Goal: Find specific page/section: Find specific page/section

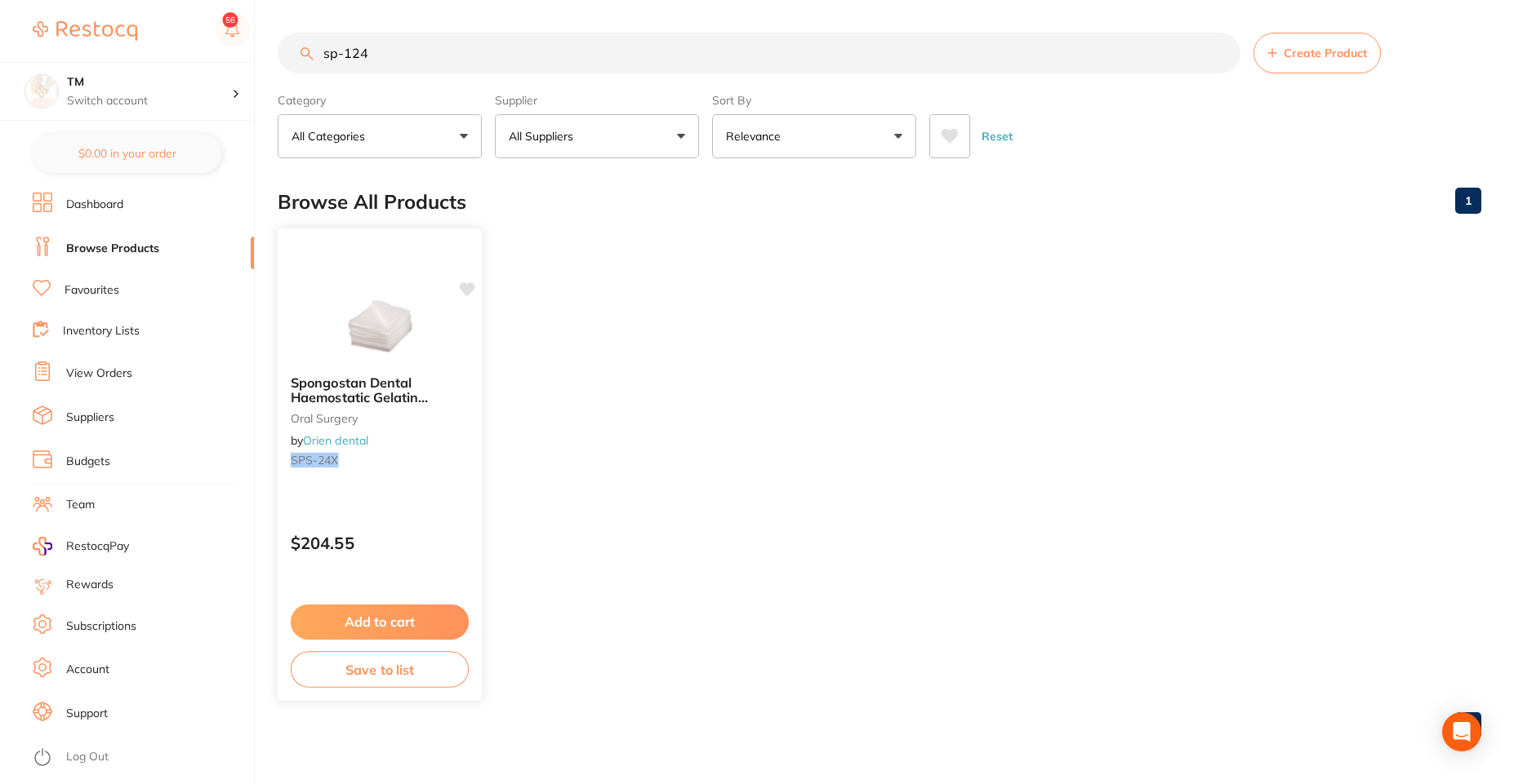
type input "sp-124"
click at [465, 289] on icon at bounding box center [468, 289] width 16 height 14
click at [461, 314] on div at bounding box center [379, 320] width 204 height 83
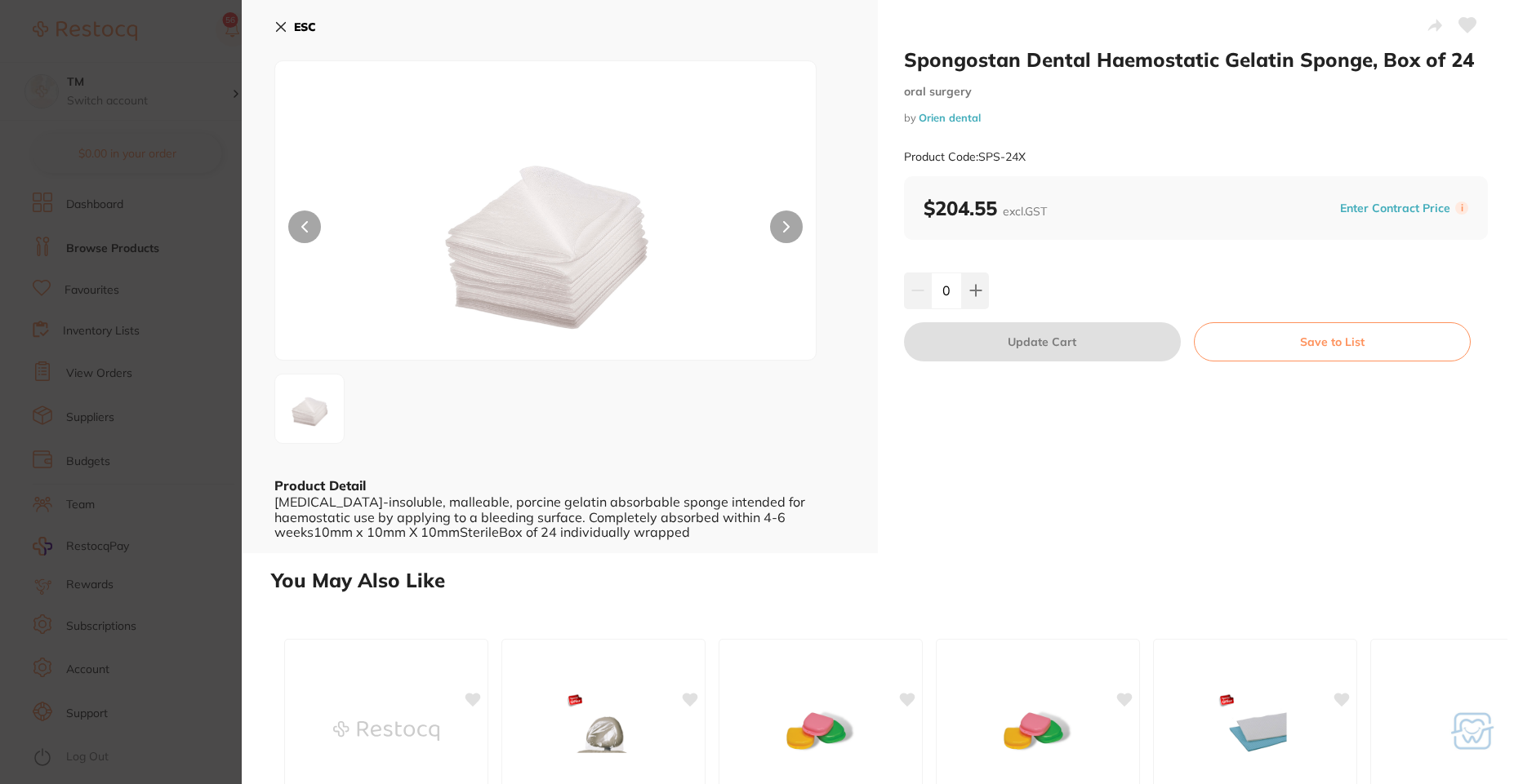
click at [1472, 23] on button at bounding box center [1467, 27] width 41 height 41
click at [275, 25] on icon at bounding box center [281, 26] width 13 height 13
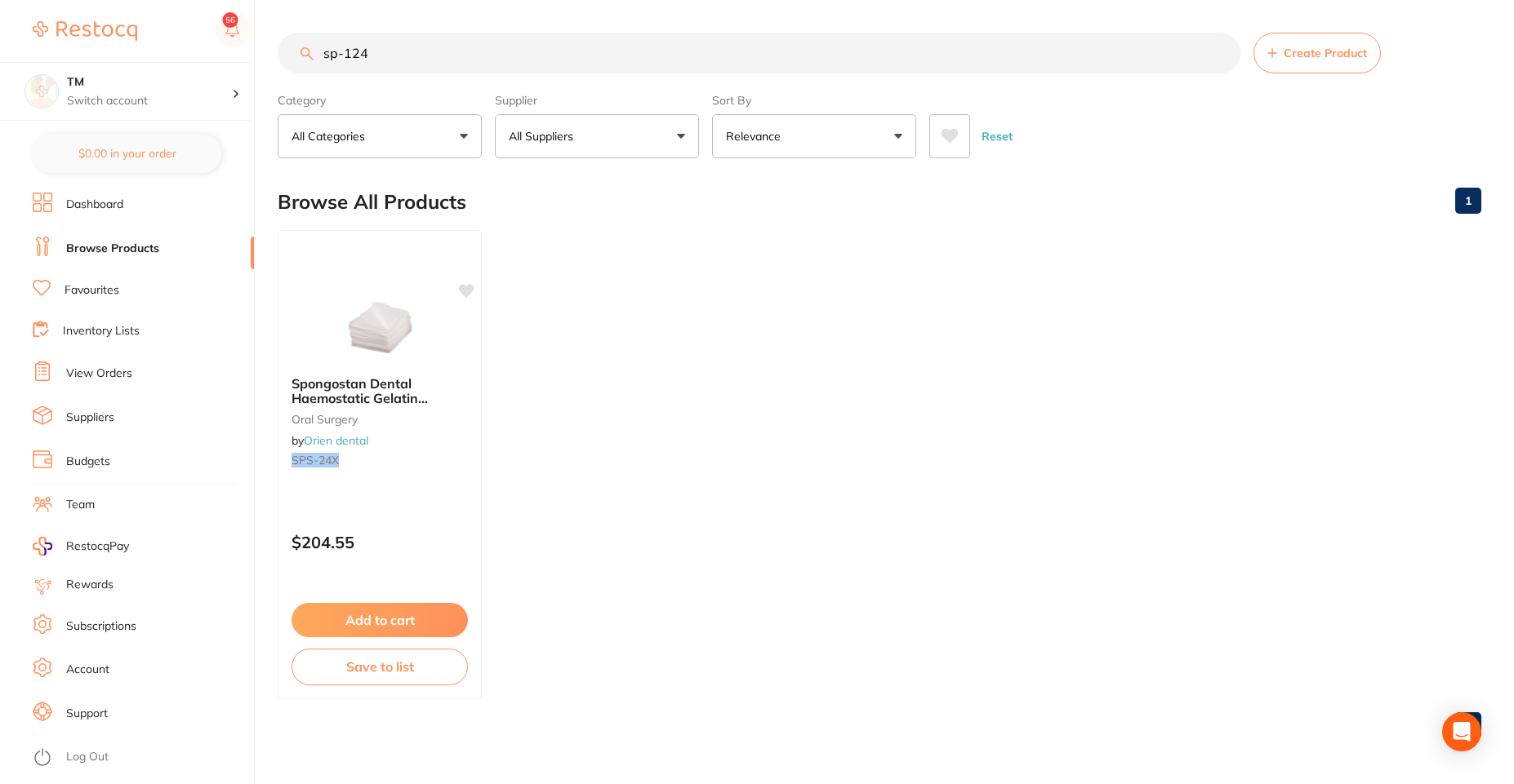
click at [636, 144] on button "All Suppliers" at bounding box center [596, 135] width 204 height 44
type input "he"
drag, startPoint x: 474, startPoint y: 57, endPoint x: 306, endPoint y: 53, distance: 168.0
click at [306, 53] on div "sp-124 Create Product" at bounding box center [879, 54] width 1203 height 41
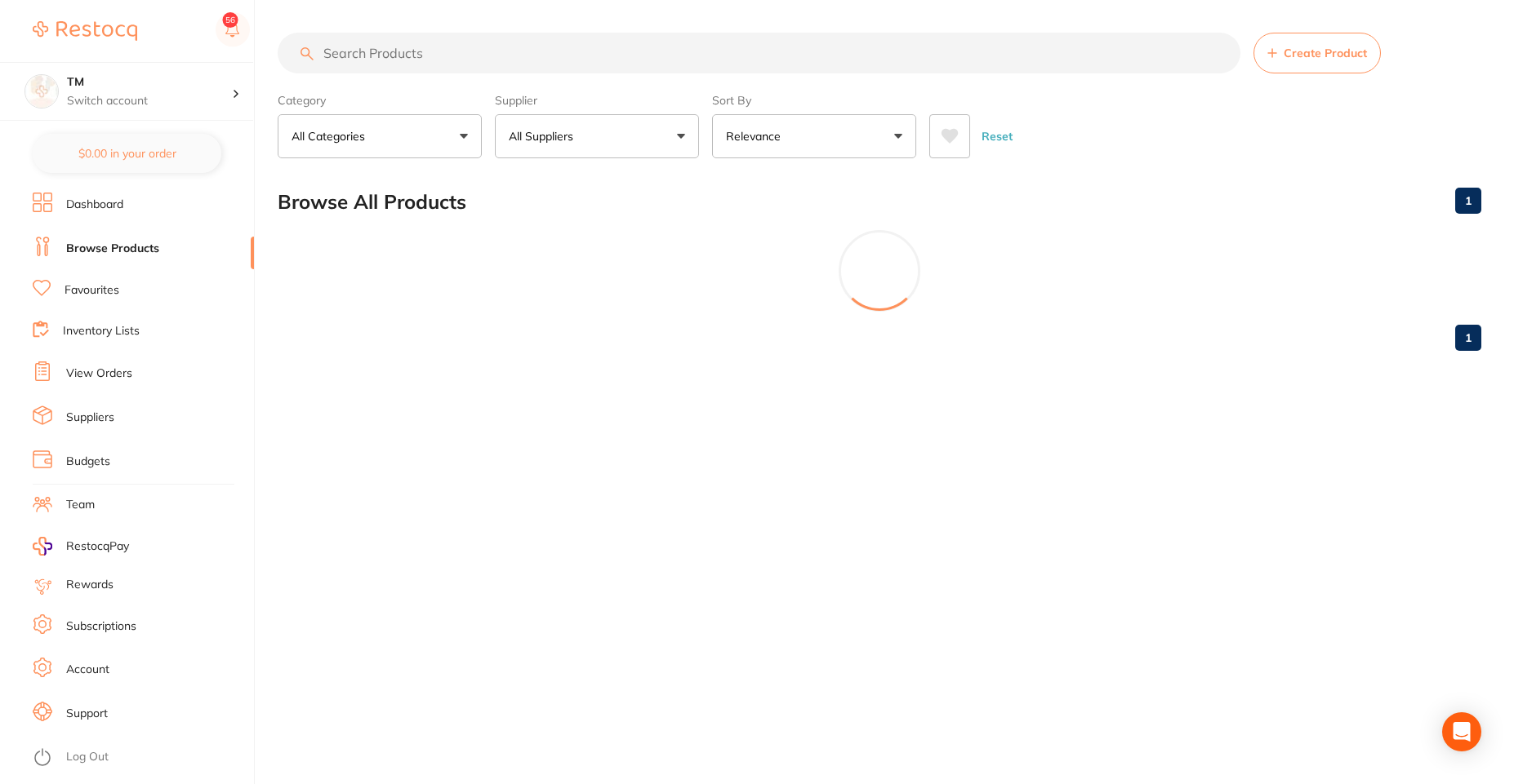
click at [587, 132] on button "All Suppliers" at bounding box center [596, 135] width 204 height 44
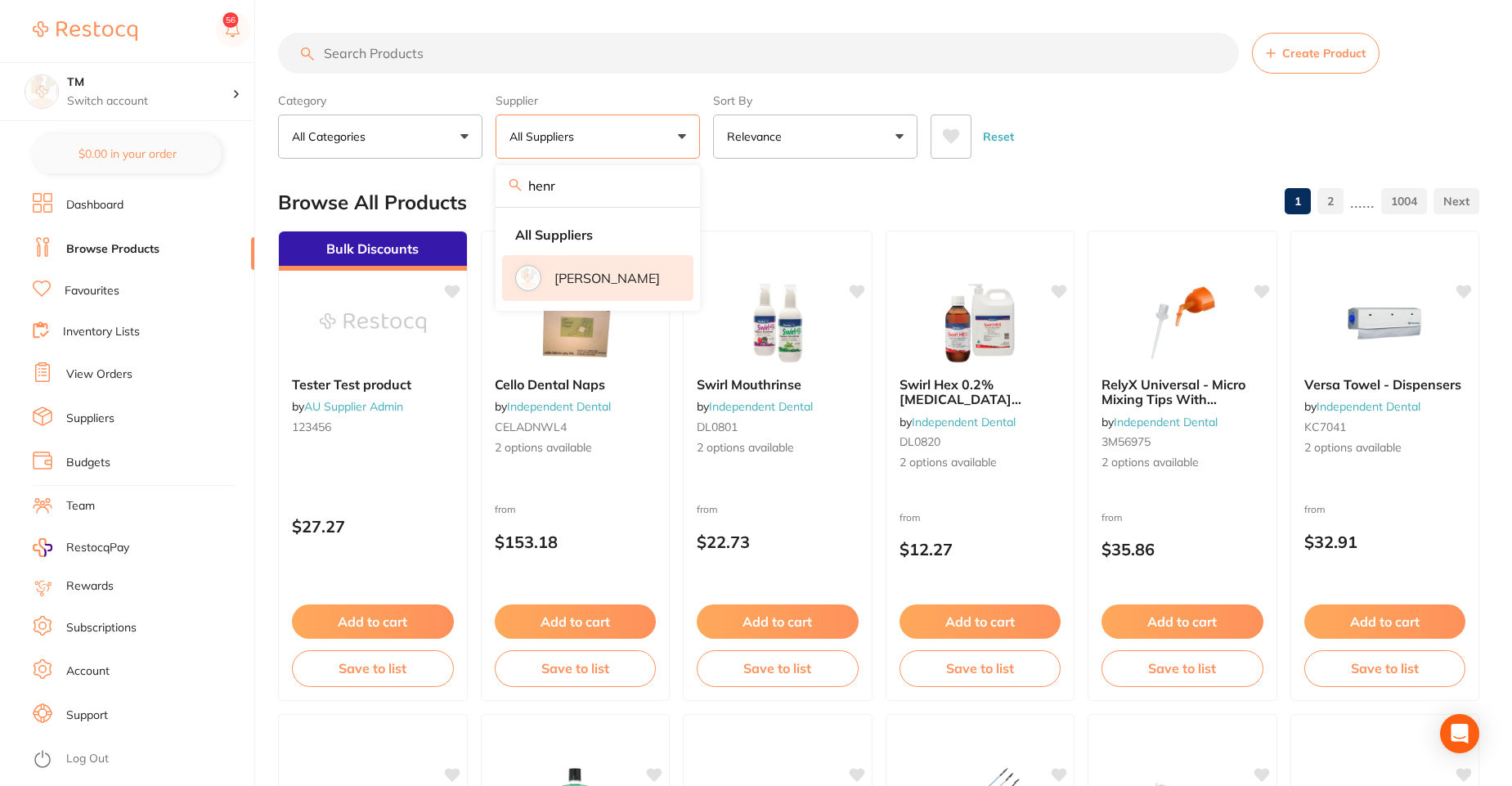
type input "henr"
click at [591, 285] on p "[PERSON_NAME]" at bounding box center [607, 277] width 105 height 15
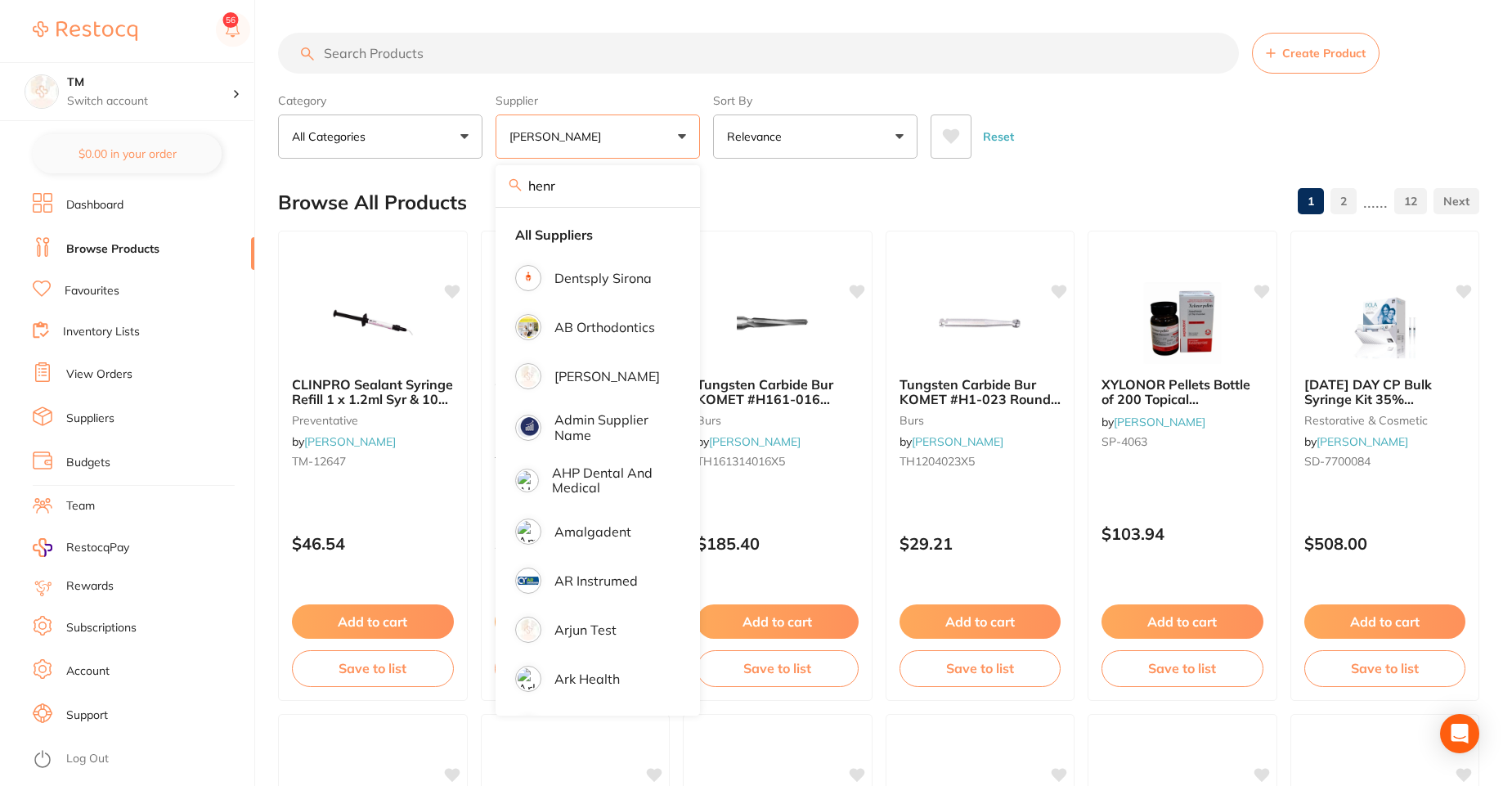
click at [694, 129] on button "[PERSON_NAME]" at bounding box center [597, 136] width 204 height 44
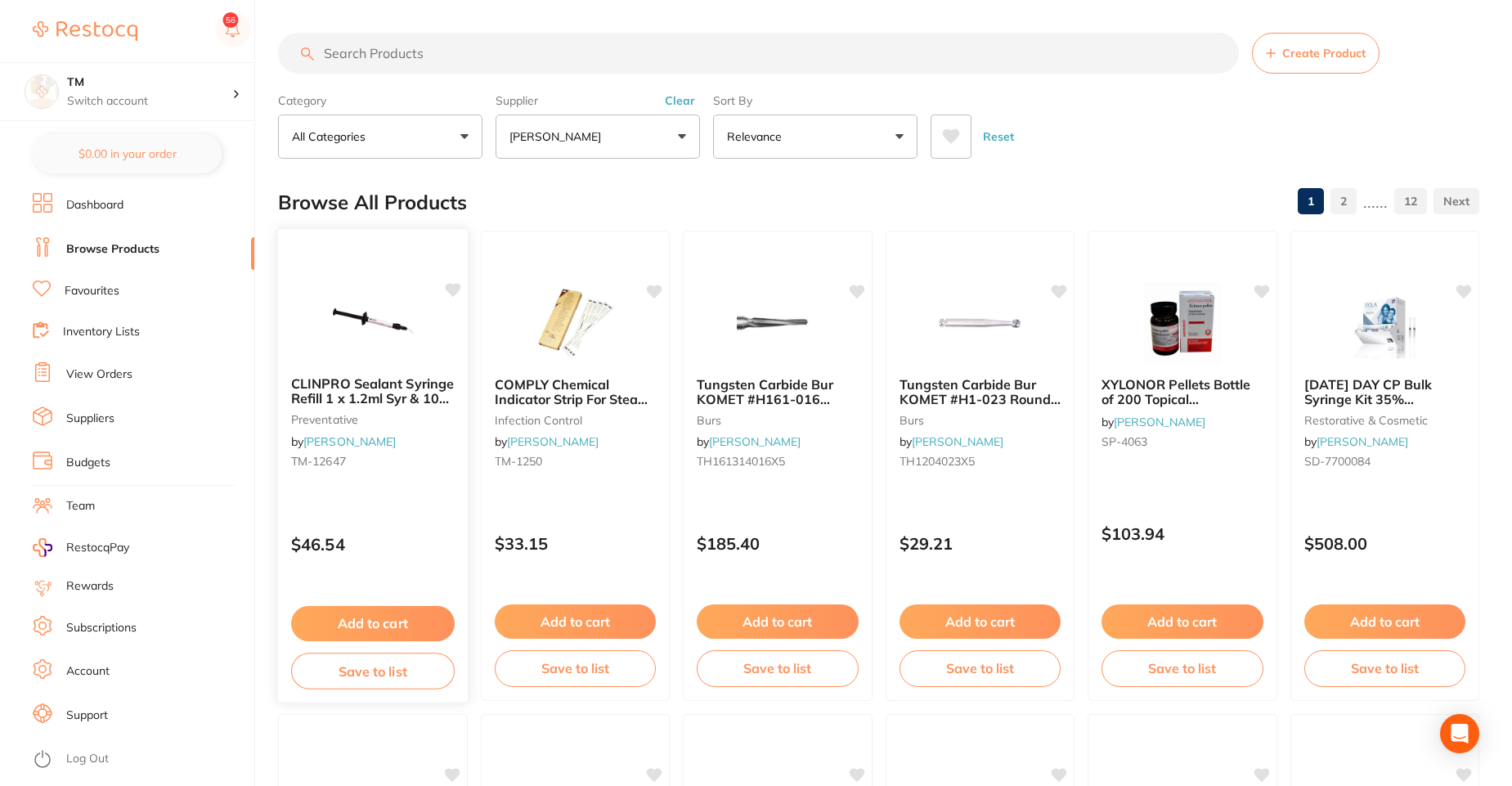
click at [450, 283] on icon at bounding box center [453, 290] width 16 height 14
click at [452, 289] on icon at bounding box center [453, 290] width 16 height 14
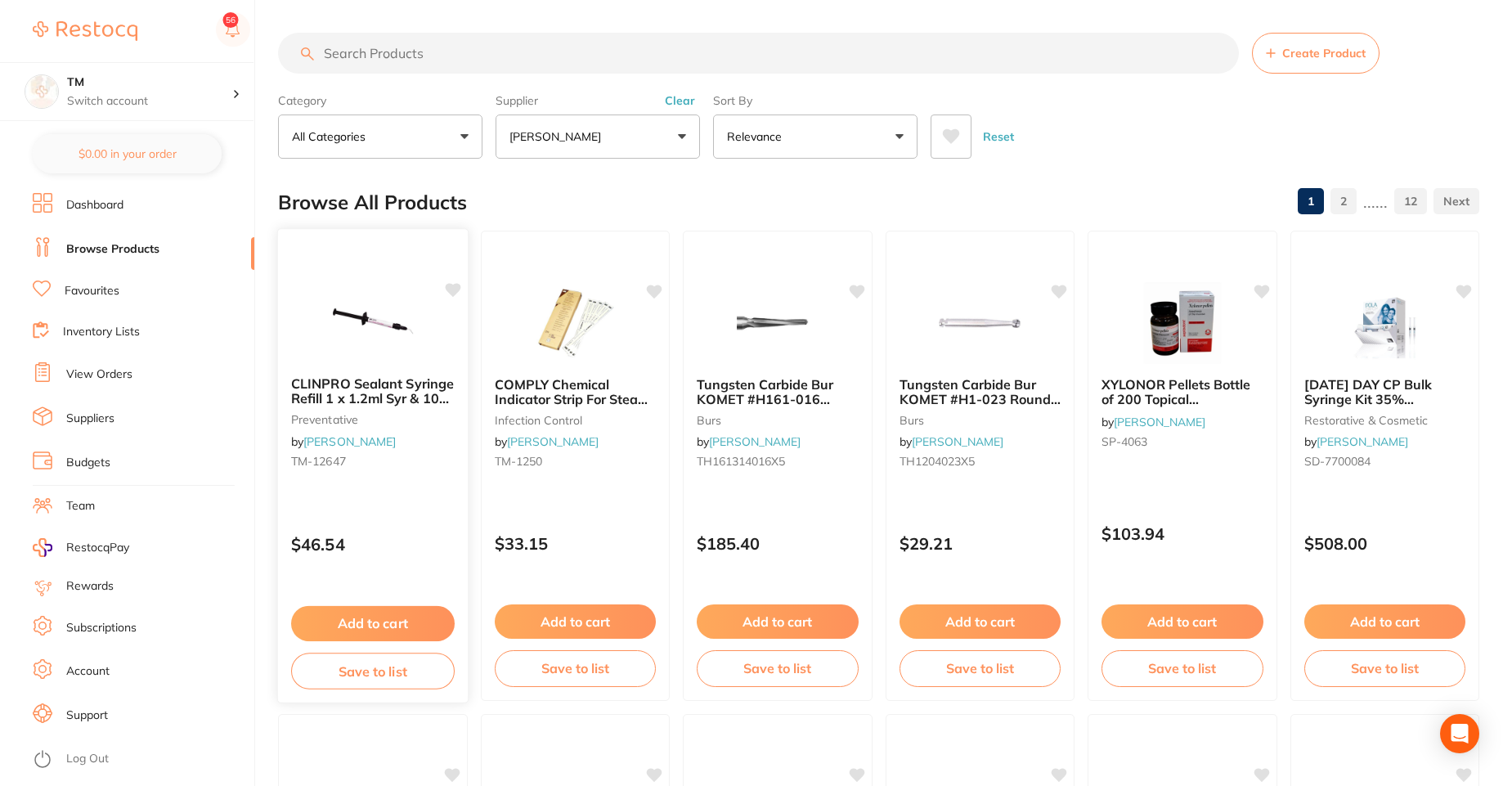
click at [452, 289] on icon at bounding box center [453, 290] width 16 height 14
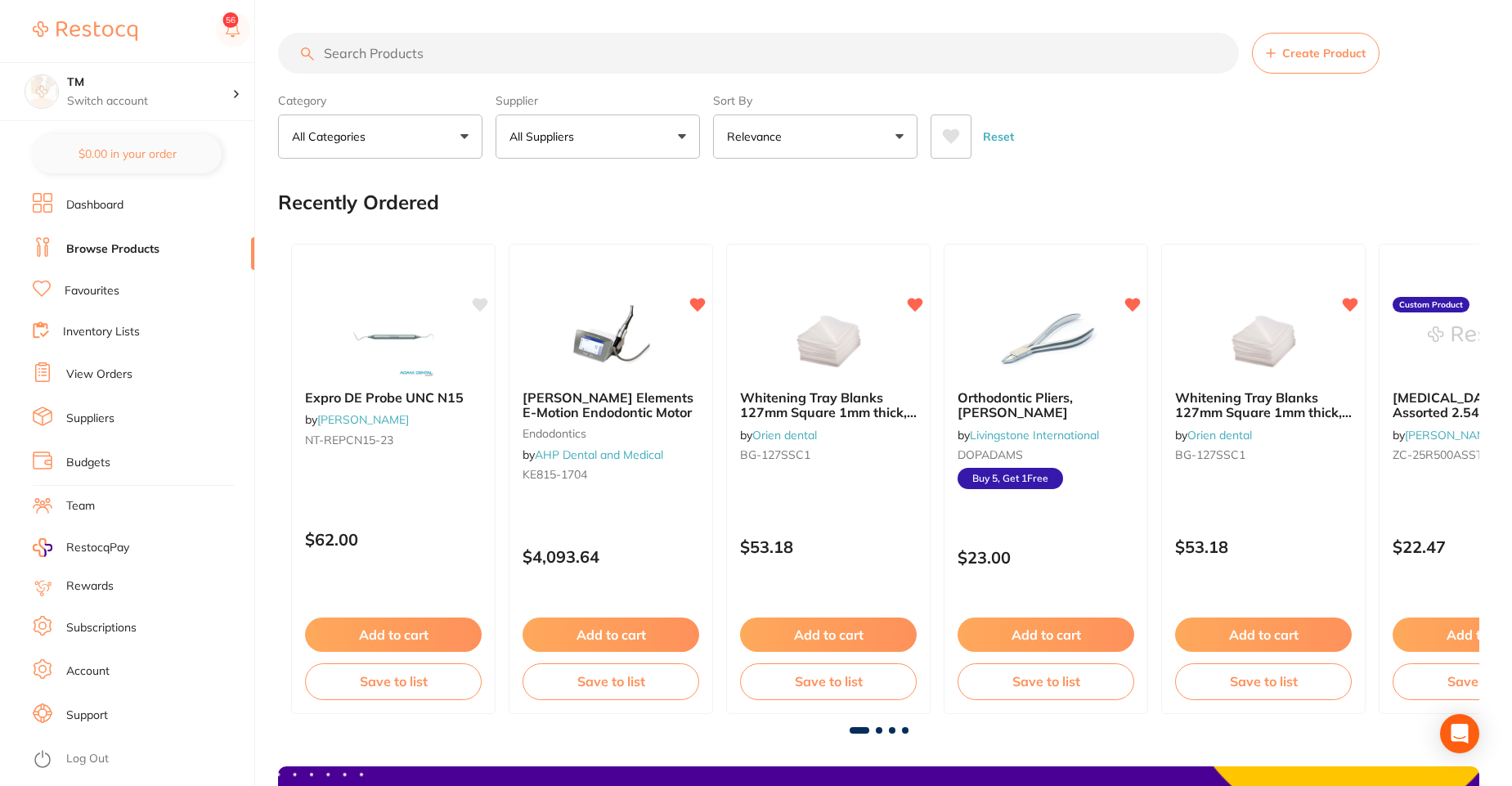
click at [637, 140] on button "All Suppliers" at bounding box center [597, 136] width 204 height 44
type input "henr"
click at [635, 261] on li "[PERSON_NAME]" at bounding box center [598, 277] width 191 height 46
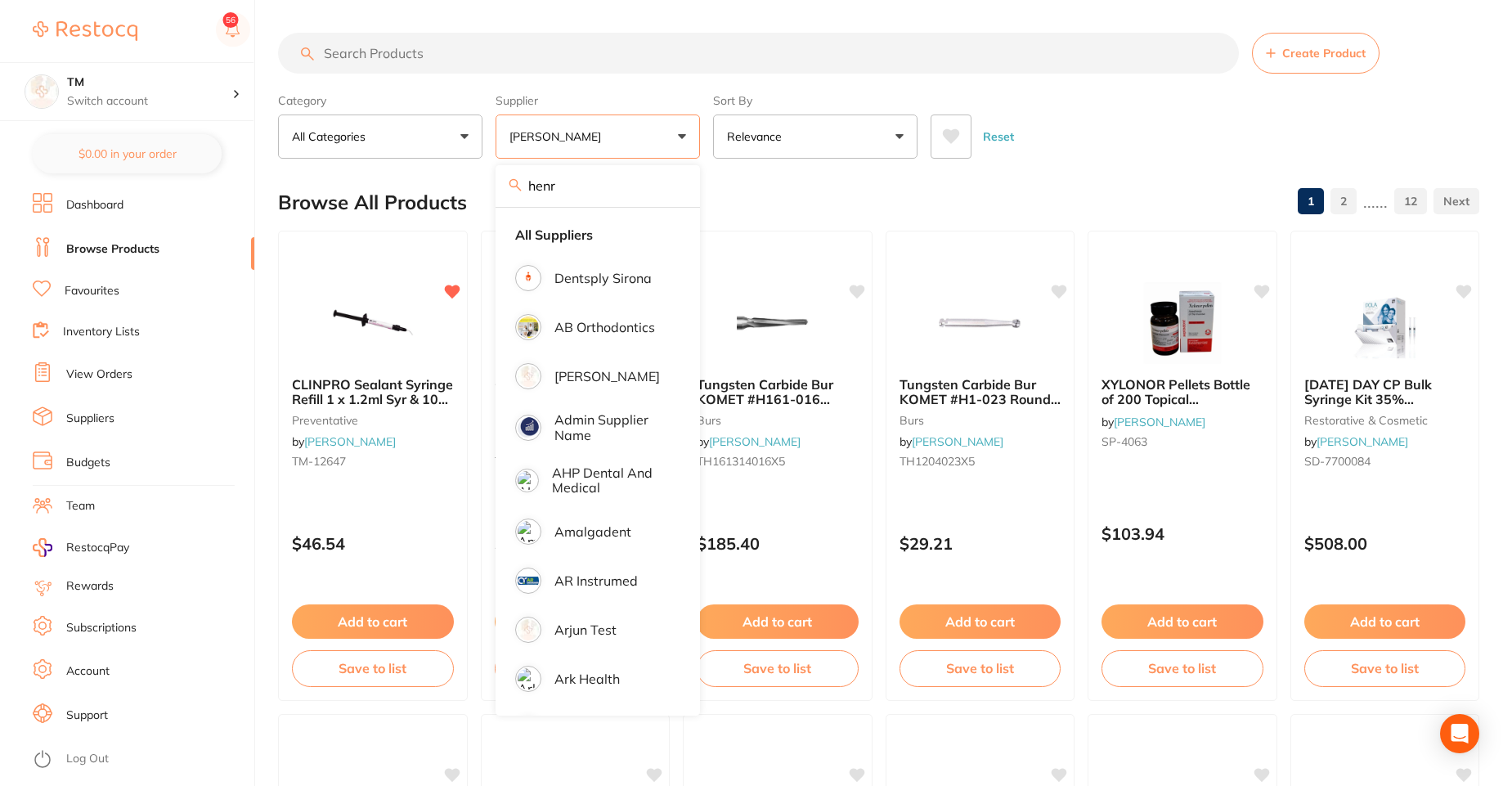
click at [652, 131] on button "[PERSON_NAME]" at bounding box center [597, 136] width 204 height 44
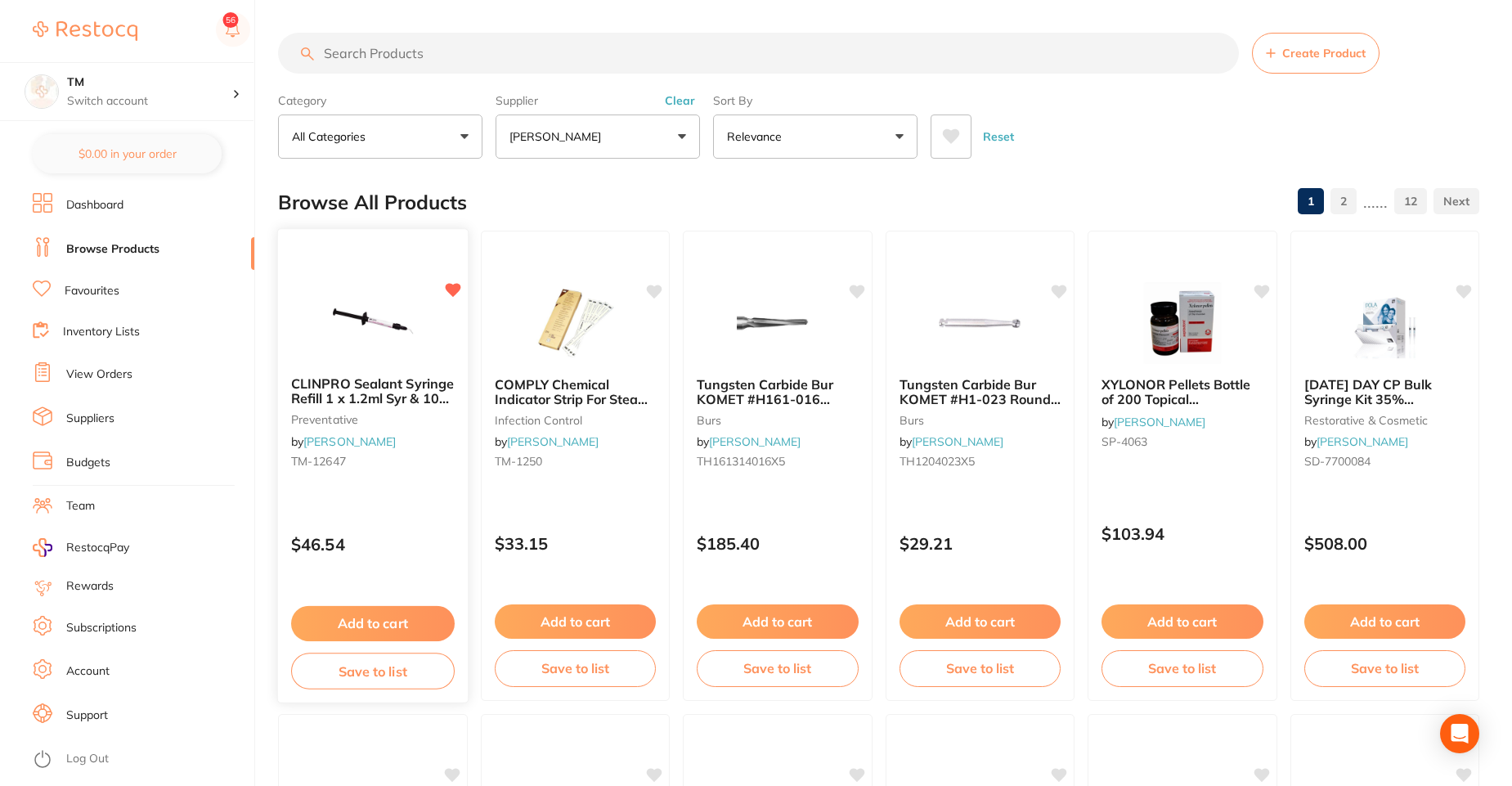
click at [450, 285] on icon at bounding box center [453, 290] width 16 height 14
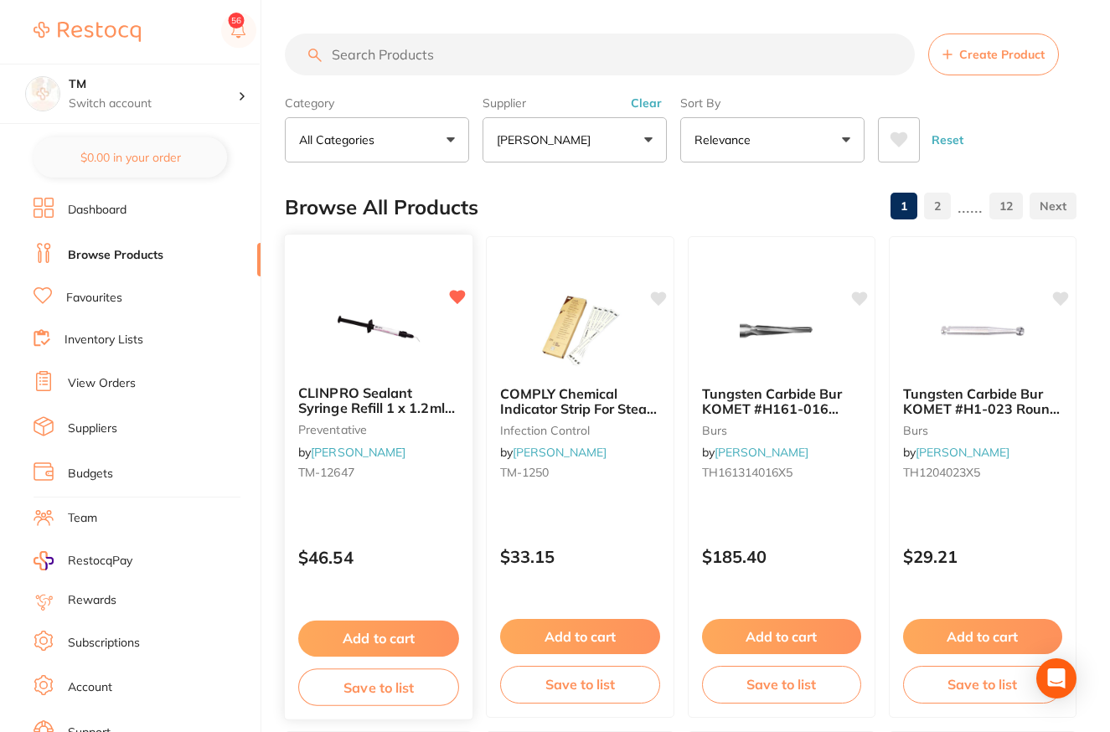
click at [460, 304] on icon at bounding box center [457, 297] width 17 height 17
click at [660, 303] on icon at bounding box center [658, 298] width 16 height 13
click at [655, 300] on icon at bounding box center [658, 298] width 16 height 13
click at [865, 301] on icon at bounding box center [859, 299] width 17 height 17
click at [763, 296] on img at bounding box center [781, 331] width 109 height 84
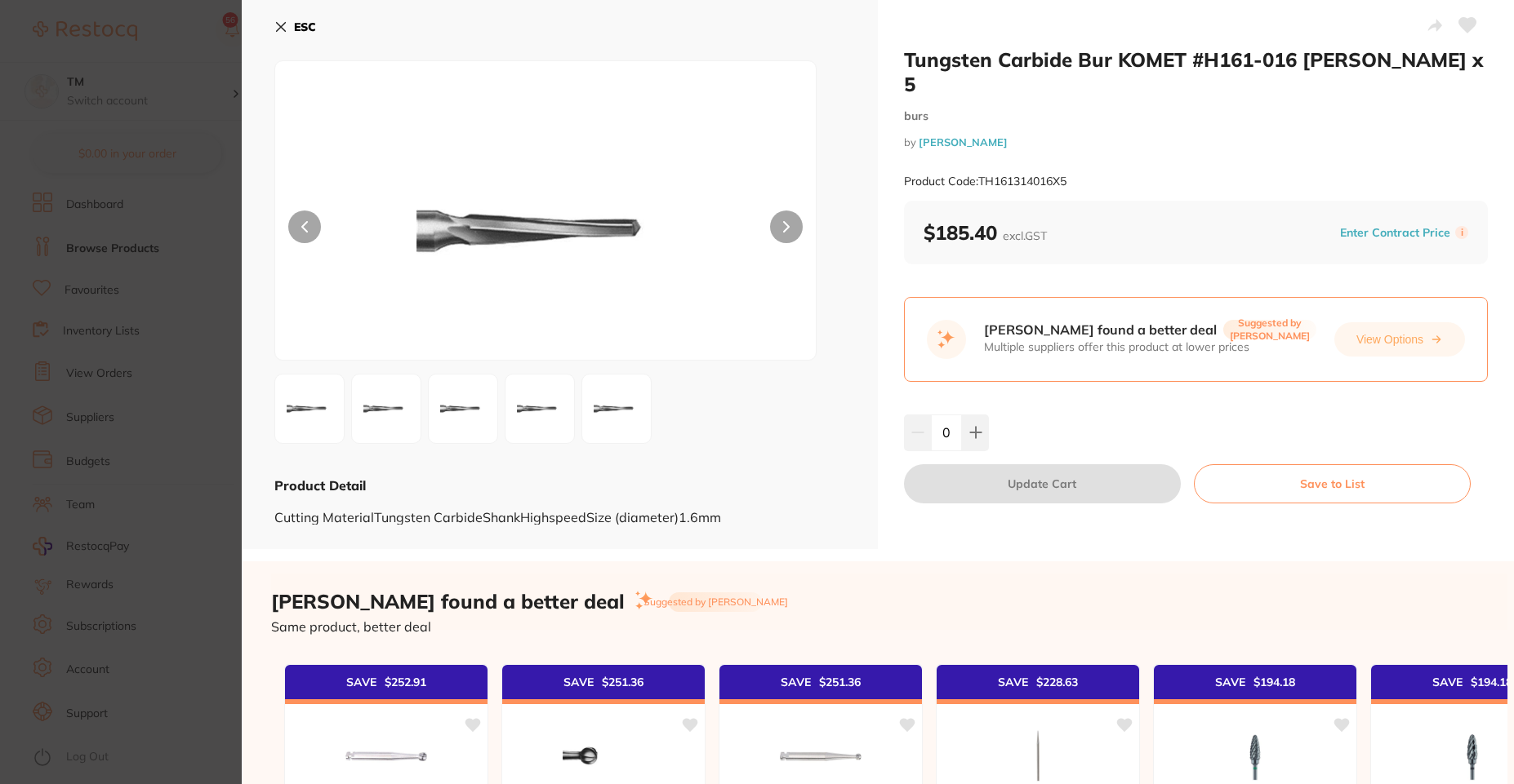
click at [280, 23] on icon at bounding box center [281, 26] width 13 height 13
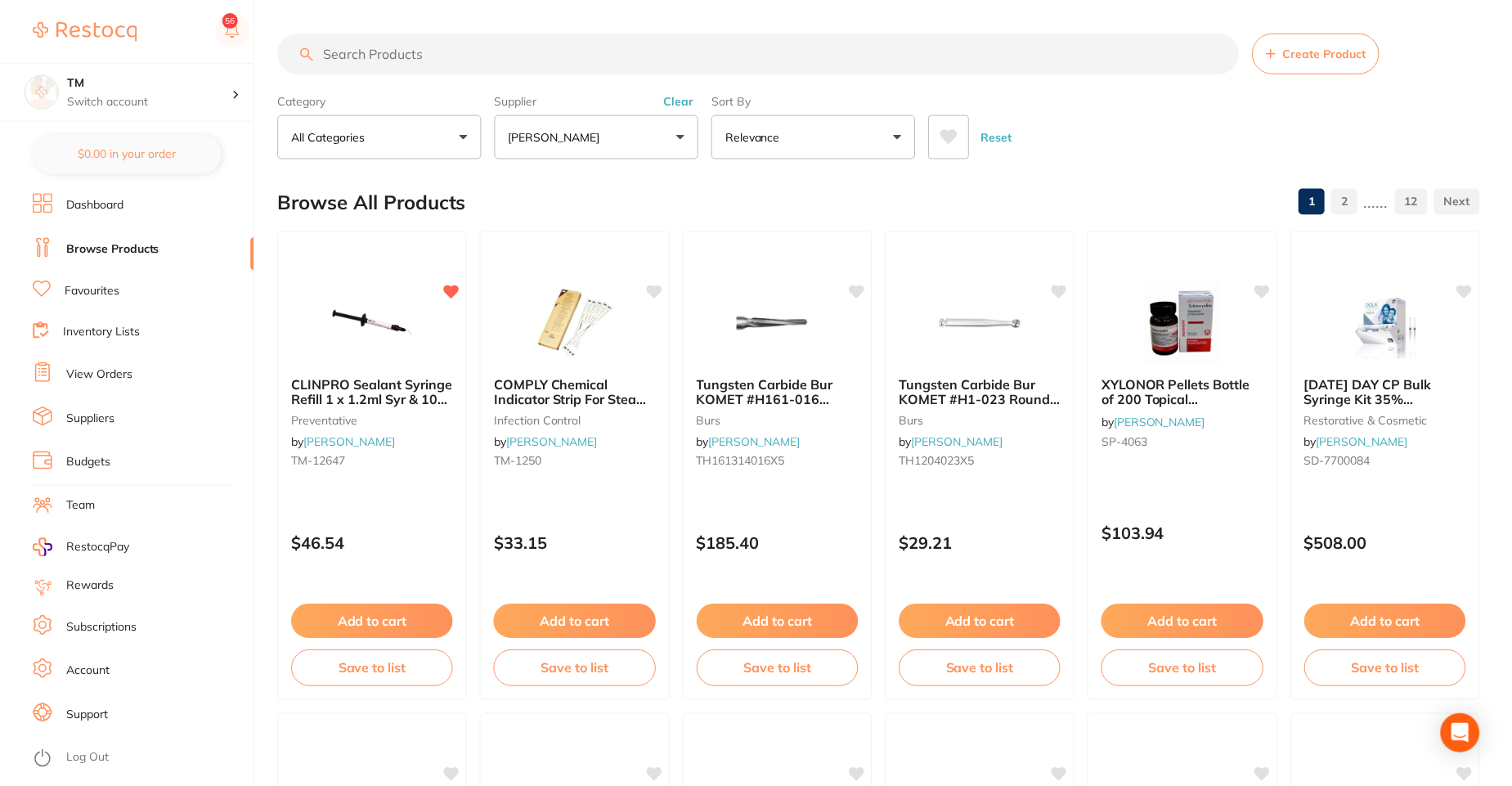
scroll to position [111, 0]
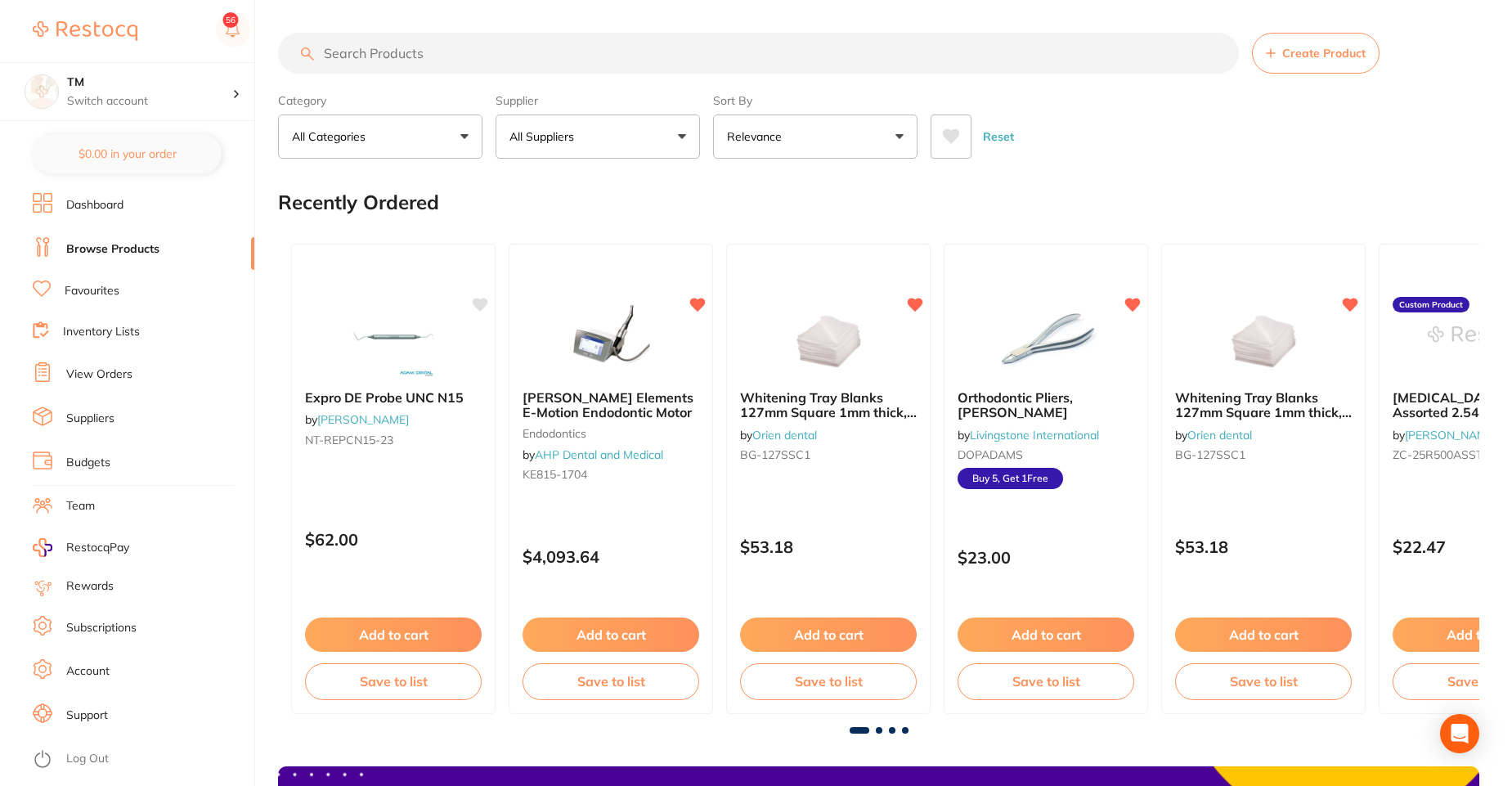
click at [610, 126] on button "All Suppliers" at bounding box center [597, 136] width 204 height 44
type input "henr"
click at [606, 272] on p "[PERSON_NAME]" at bounding box center [607, 277] width 105 height 15
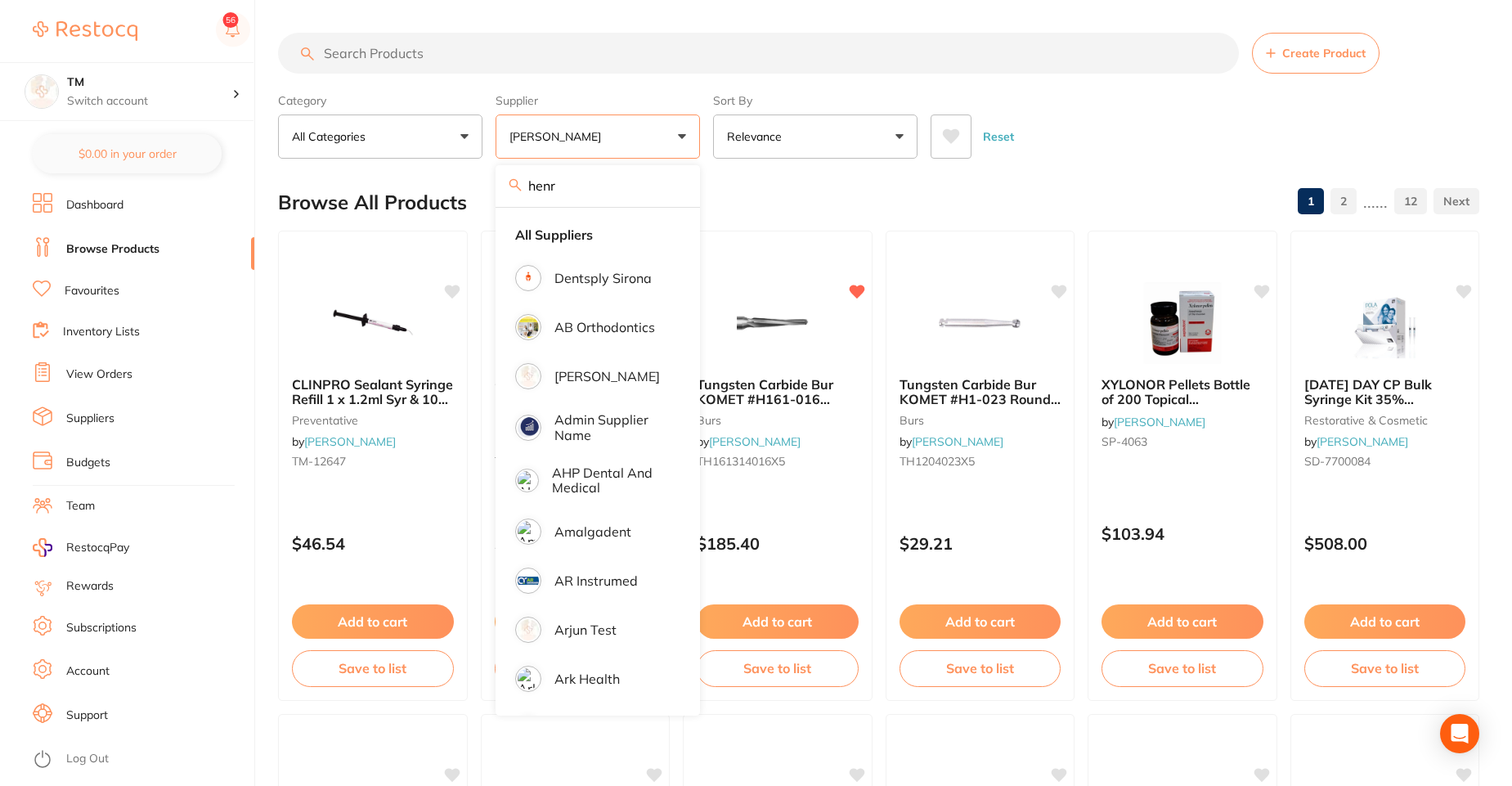
click at [659, 143] on button "[PERSON_NAME]" at bounding box center [597, 136] width 204 height 44
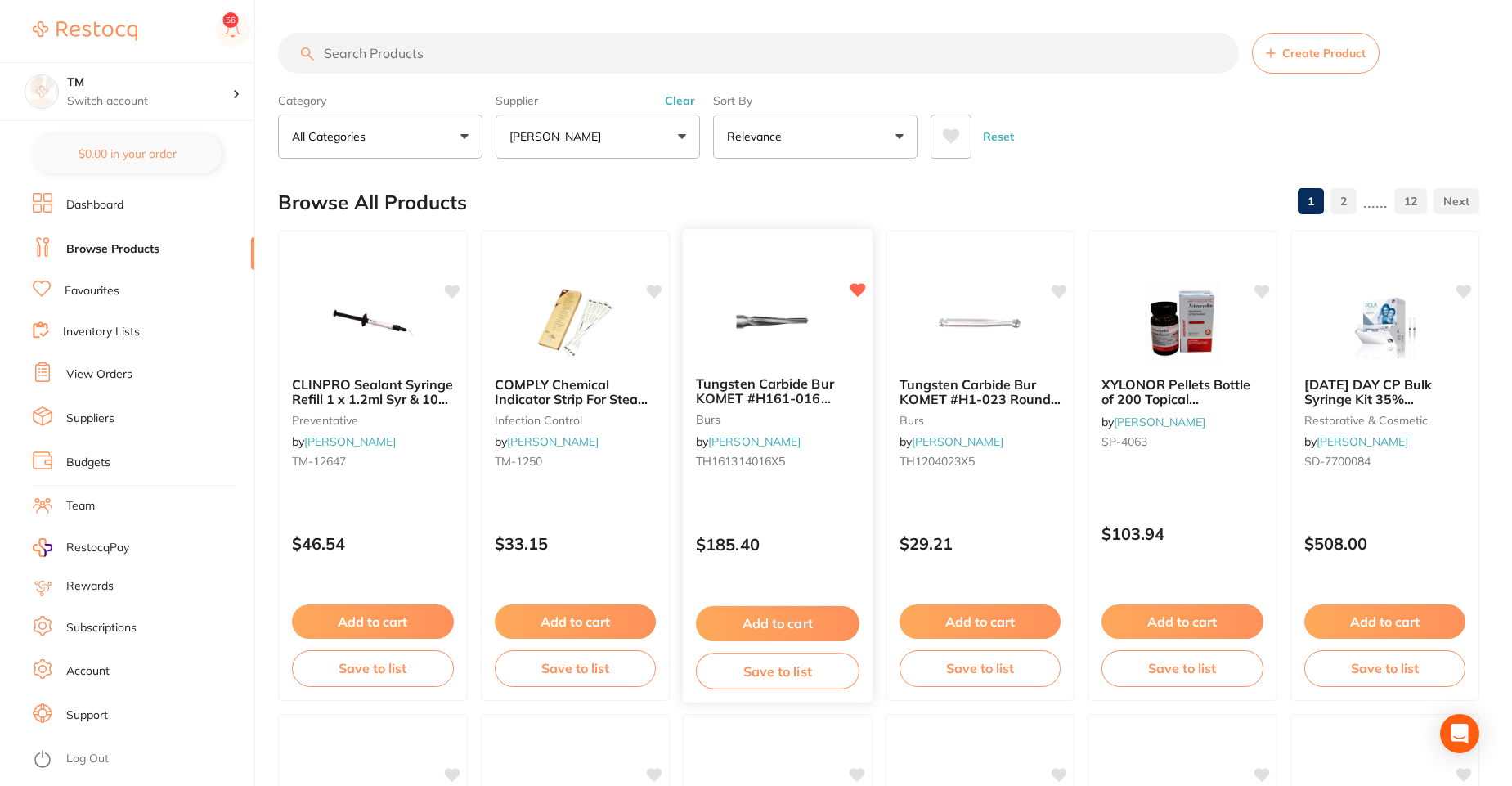
click at [817, 315] on img at bounding box center [778, 321] width 107 height 83
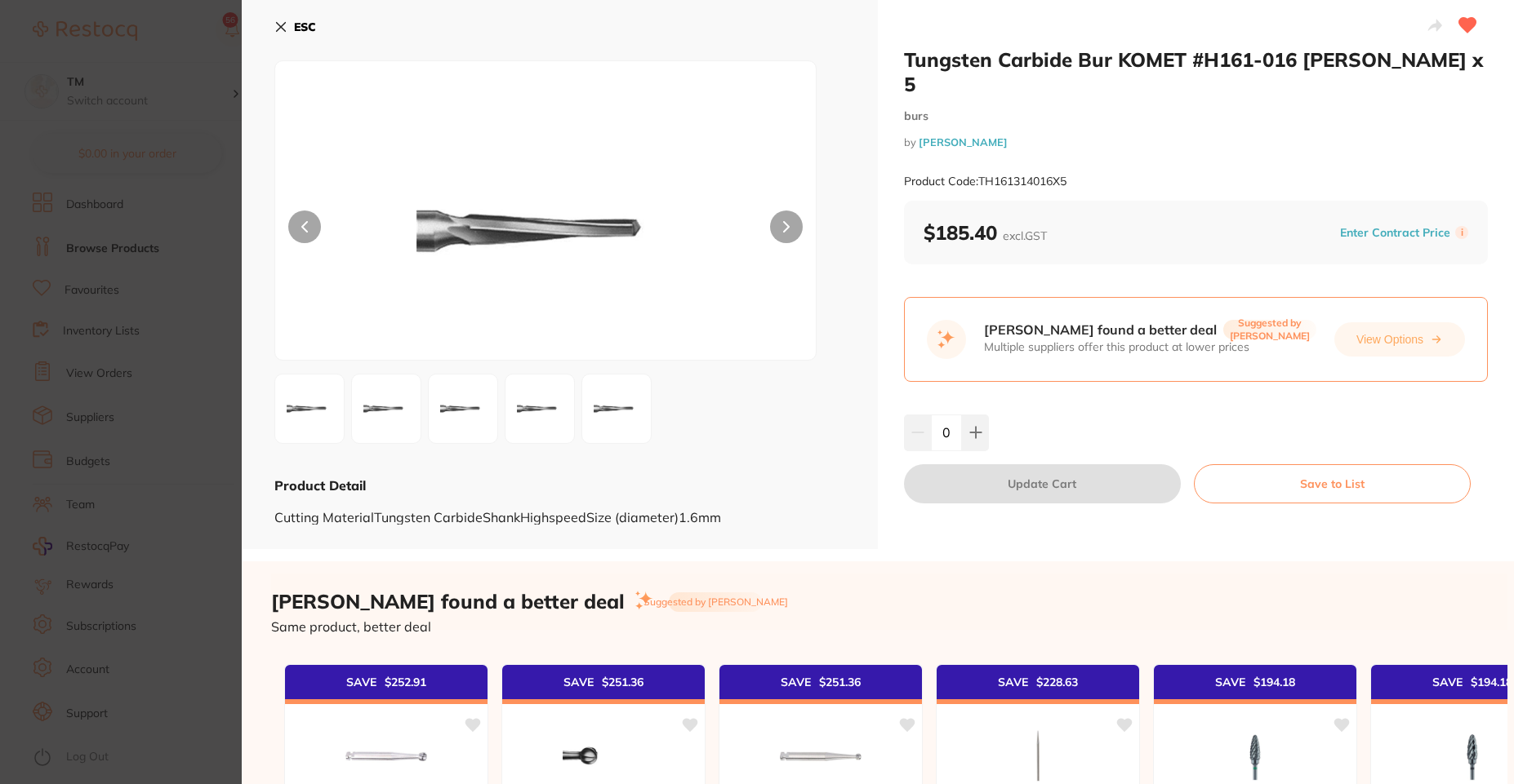
click at [282, 32] on icon at bounding box center [281, 26] width 13 height 13
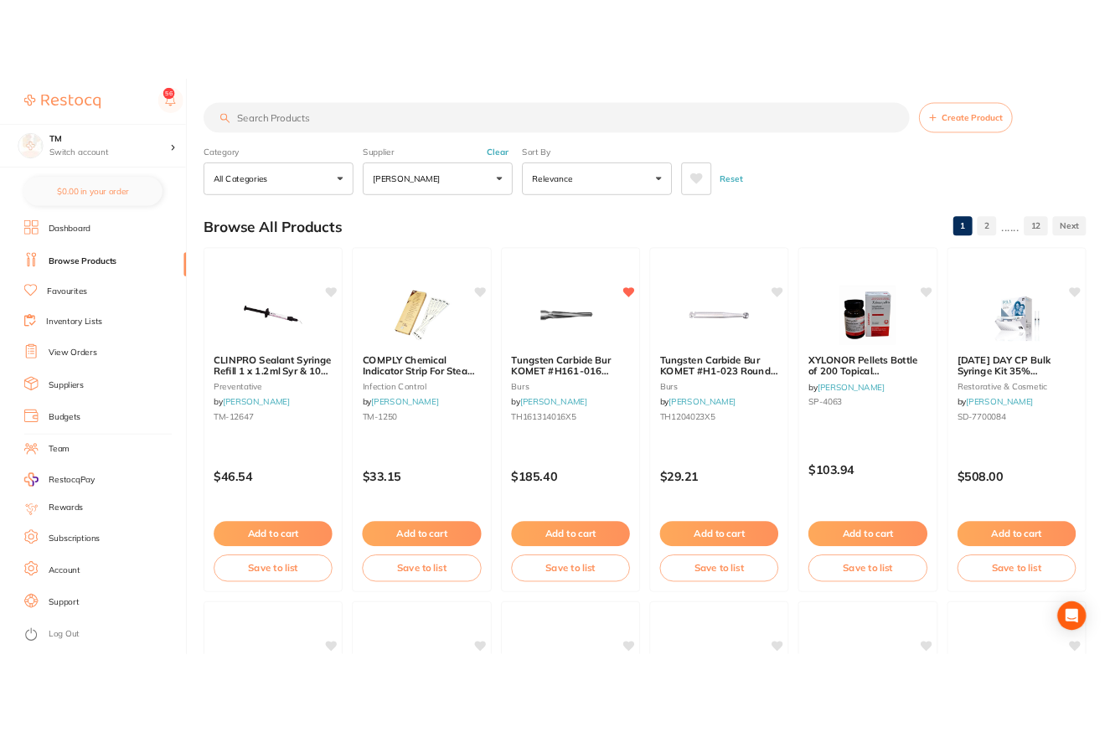
scroll to position [114, 0]
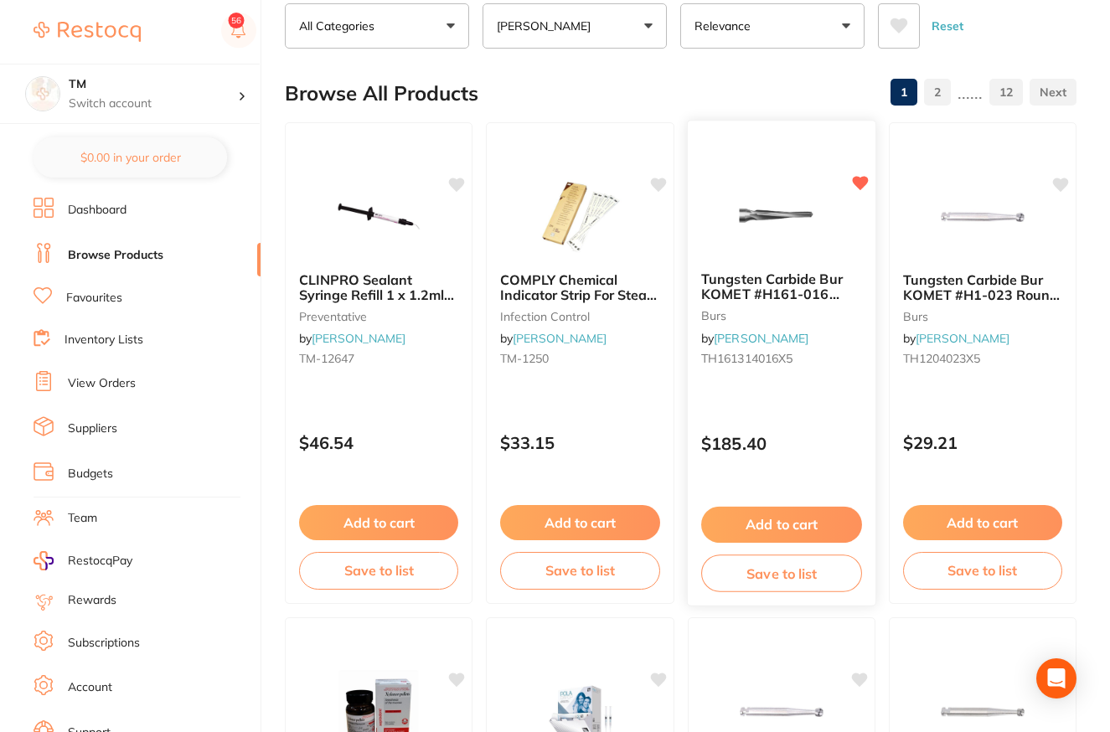
click at [543, 32] on p "[PERSON_NAME]" at bounding box center [547, 26] width 101 height 17
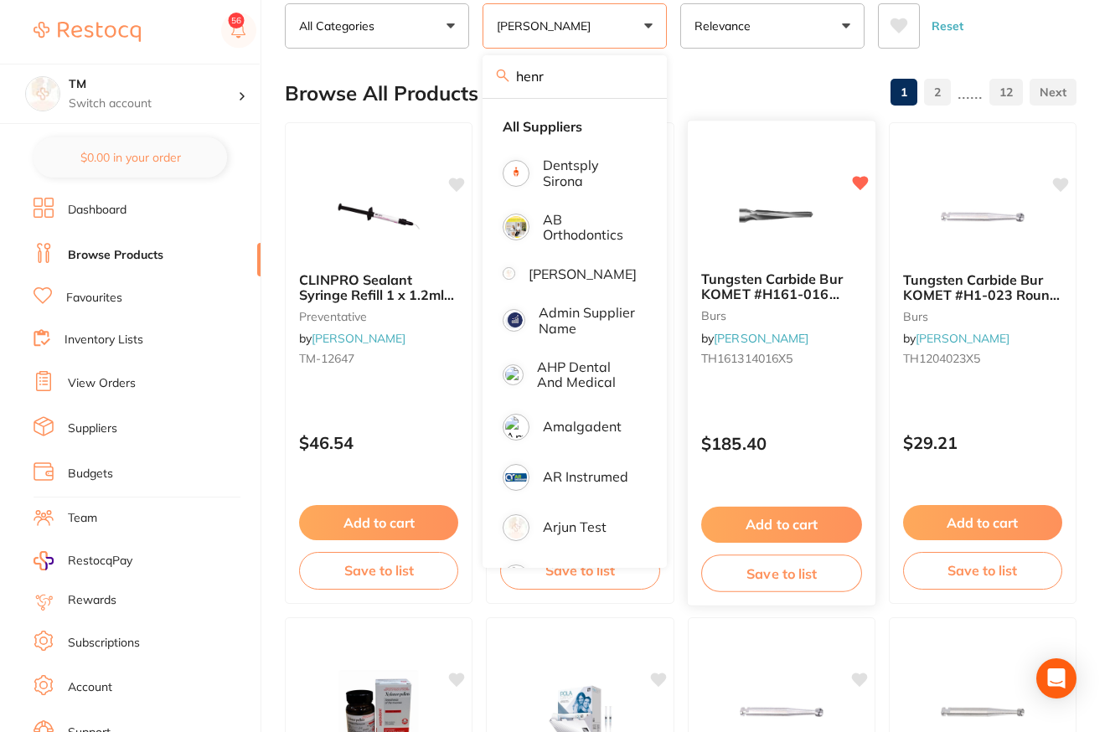
click at [639, 80] on input "henr" at bounding box center [575, 76] width 184 height 42
click at [546, 167] on p "Dentsply Sirona" at bounding box center [590, 173] width 94 height 31
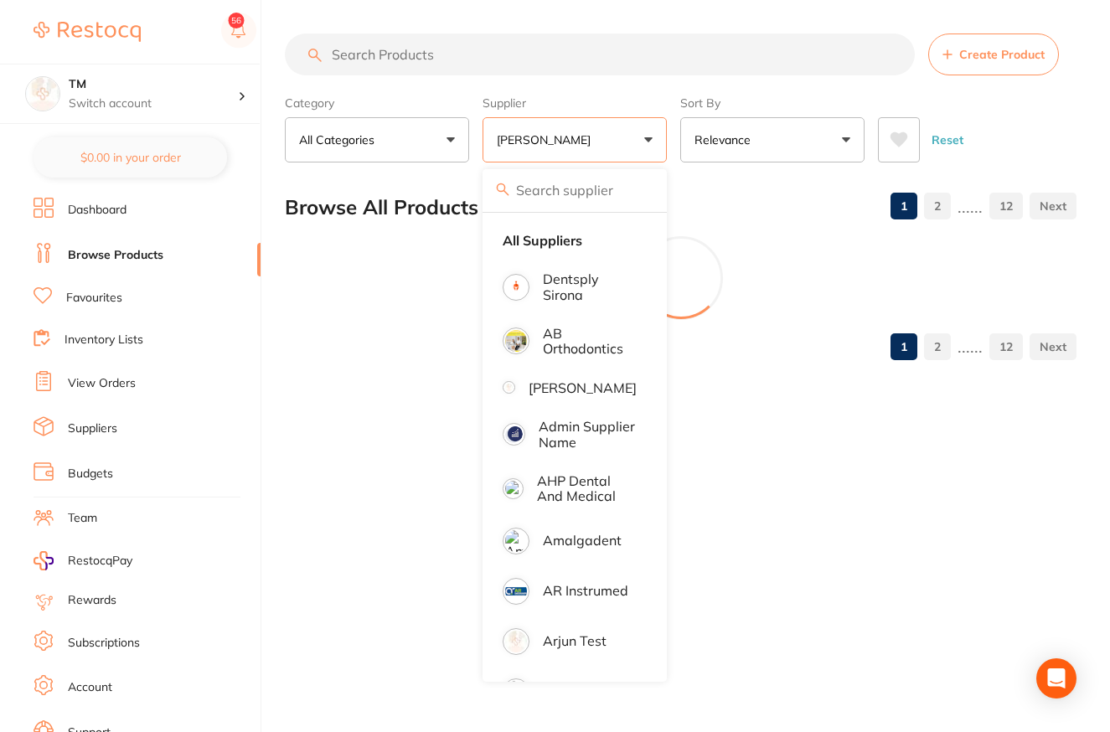
scroll to position [0, 0]
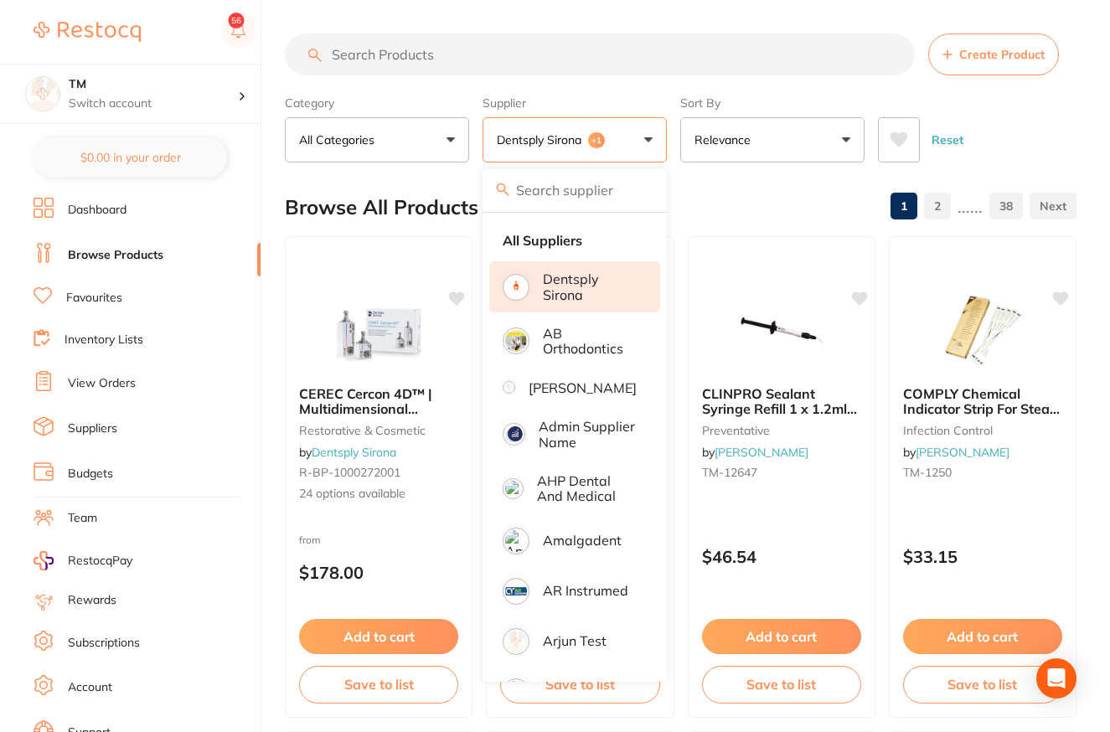
click at [664, 132] on button "Dentsply Sirona +1" at bounding box center [575, 139] width 184 height 45
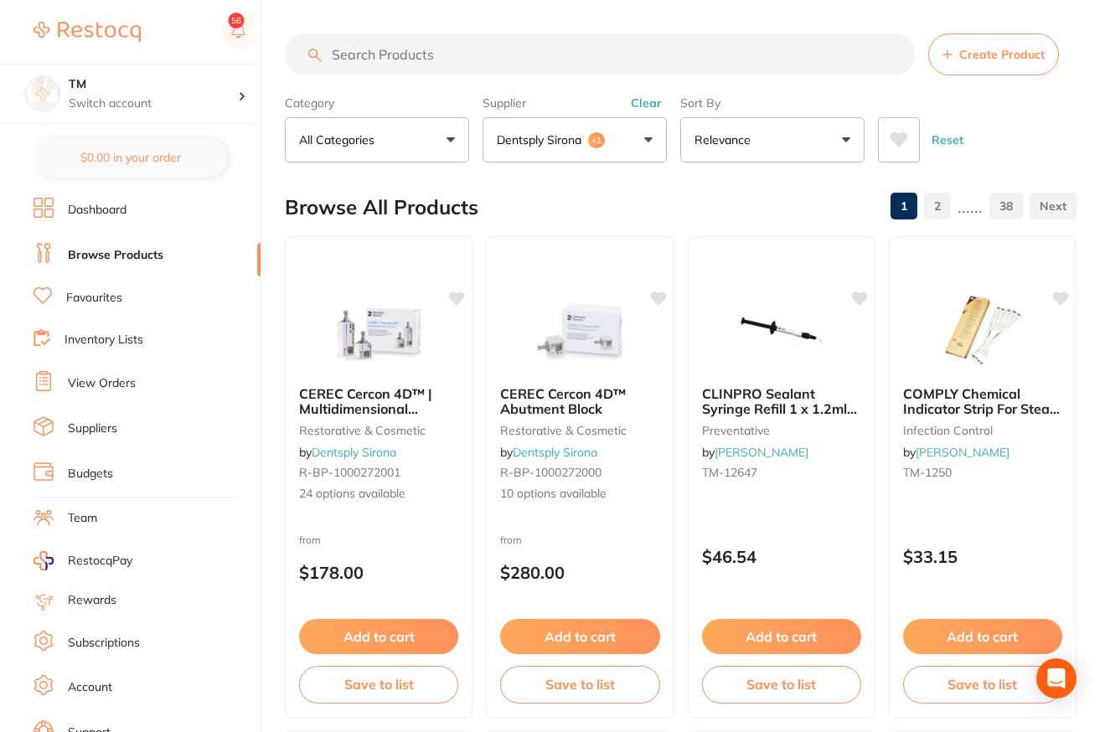
click at [663, 303] on icon at bounding box center [658, 299] width 17 height 17
click at [644, 107] on button "Clear" at bounding box center [646, 103] width 41 height 15
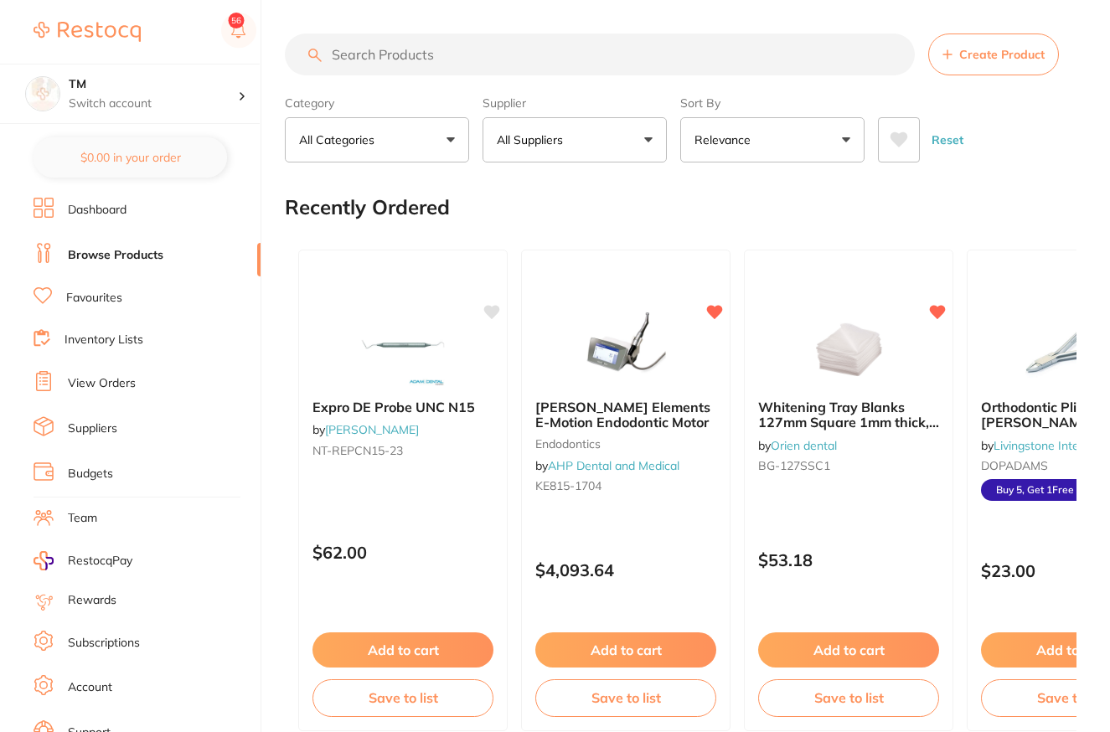
click at [646, 135] on button "All Suppliers" at bounding box center [575, 139] width 184 height 45
type input "[PERSON_NAME]"
click at [614, 279] on p "[PERSON_NAME]" at bounding box center [583, 278] width 108 height 15
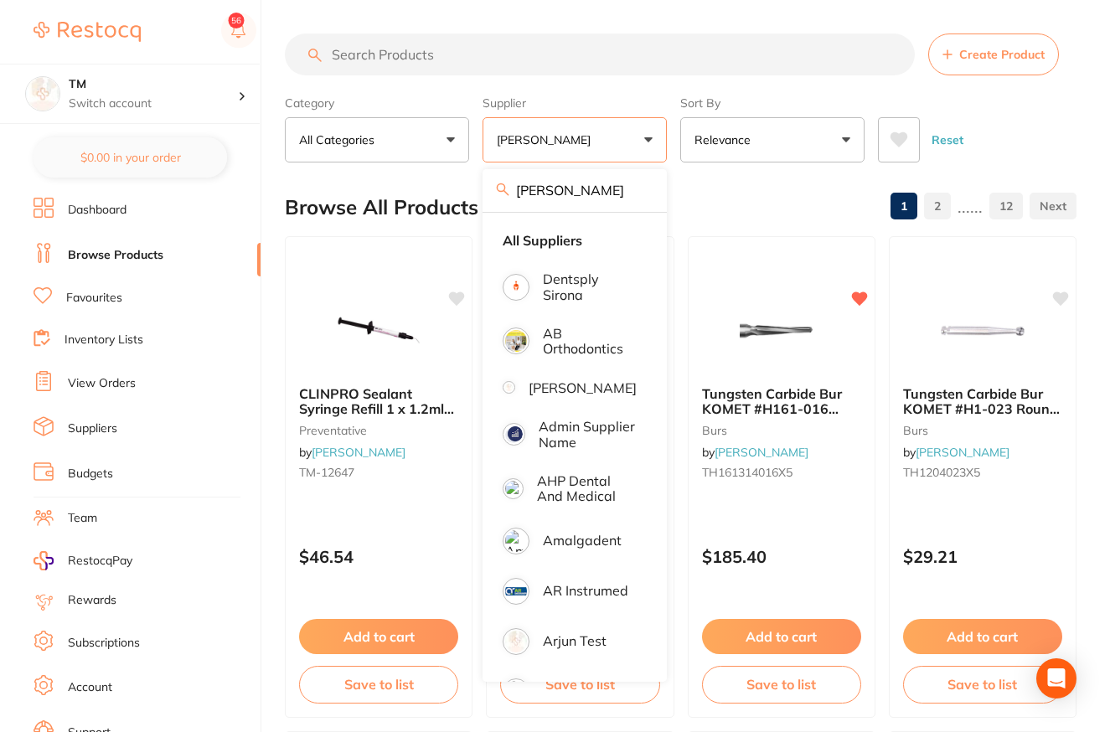
click at [570, 125] on button "[PERSON_NAME]" at bounding box center [575, 139] width 184 height 45
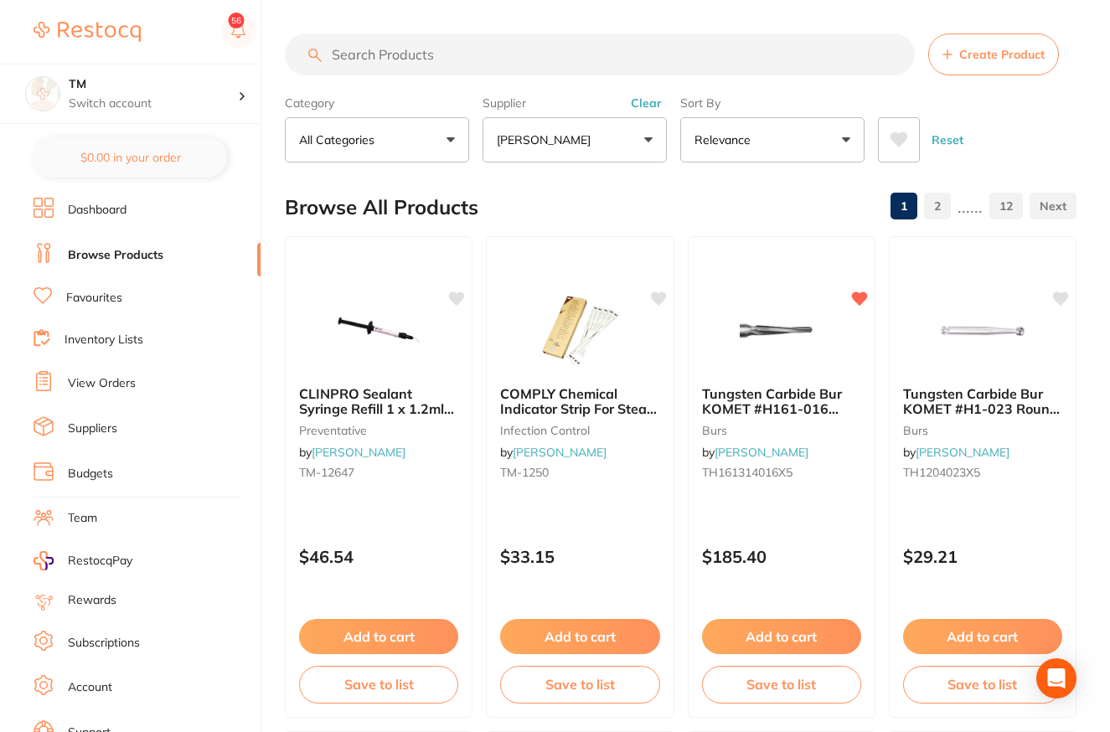
click at [654, 111] on button "Clear" at bounding box center [646, 103] width 41 height 15
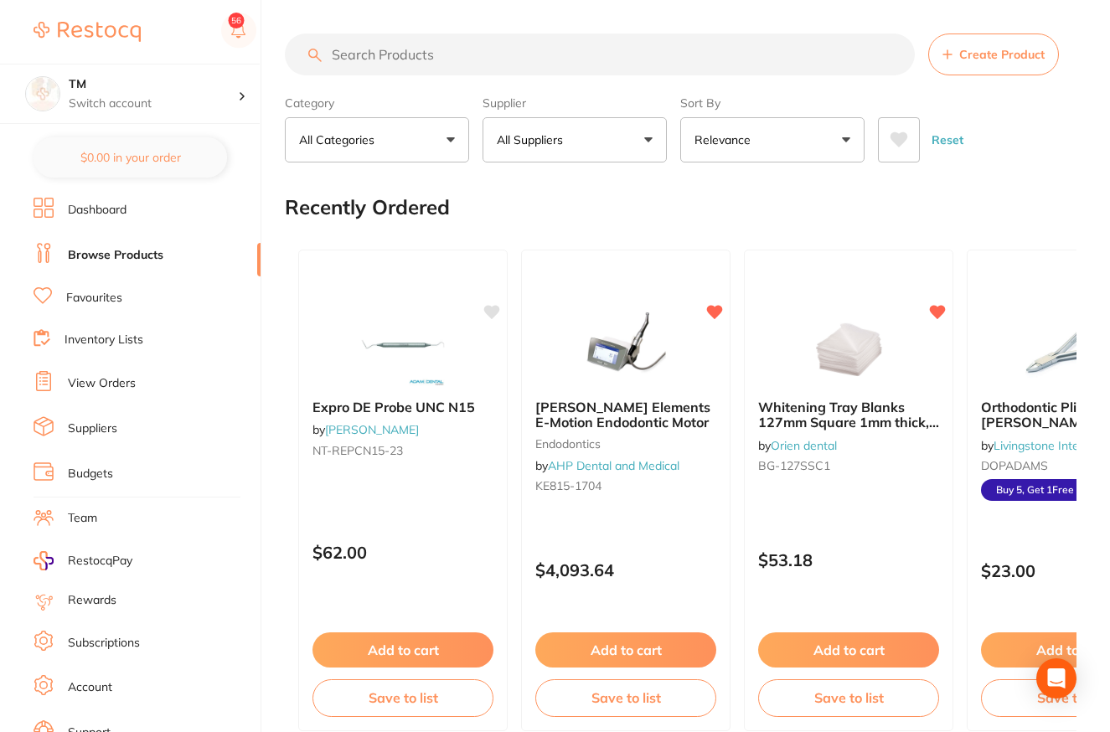
click at [489, 307] on icon at bounding box center [492, 311] width 16 height 13
click at [588, 141] on button "All Suppliers" at bounding box center [575, 139] width 184 height 45
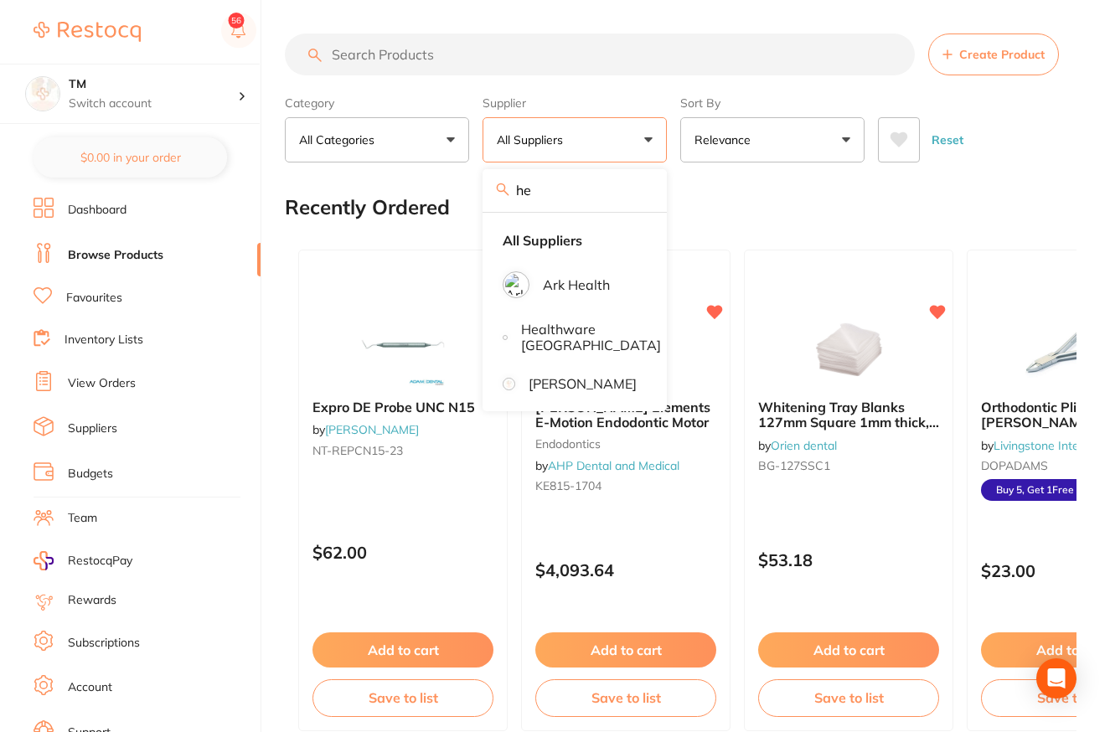
type input "hen"
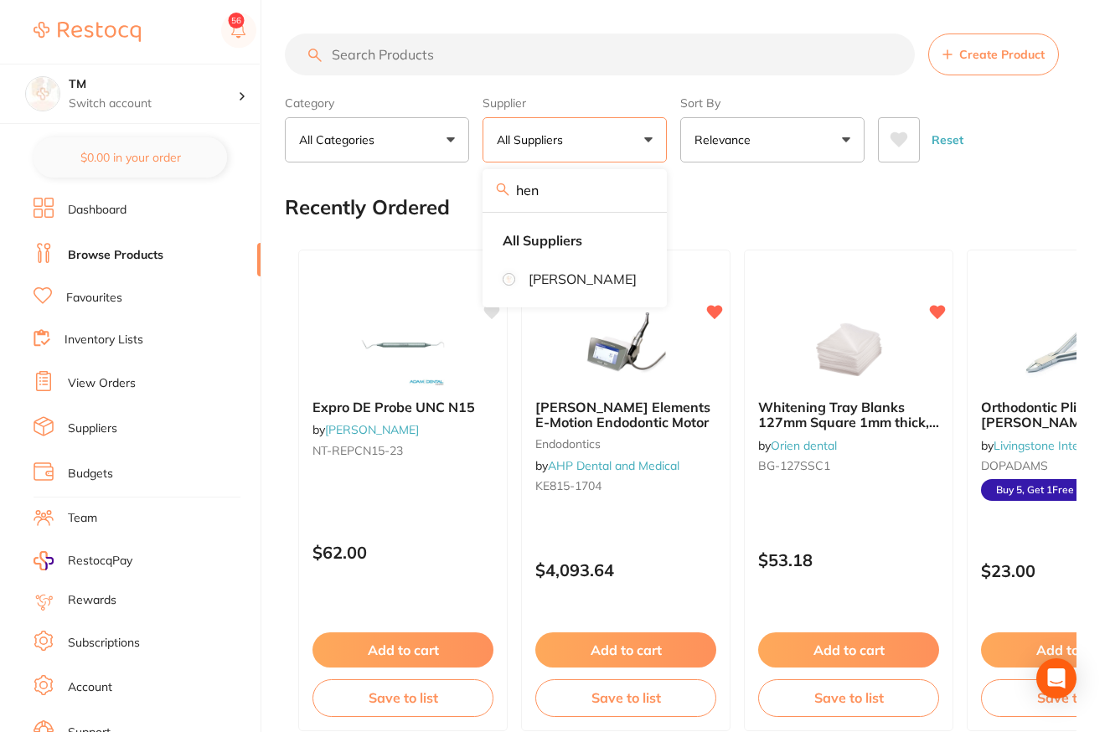
click at [587, 284] on p "[PERSON_NAME]" at bounding box center [583, 278] width 108 height 15
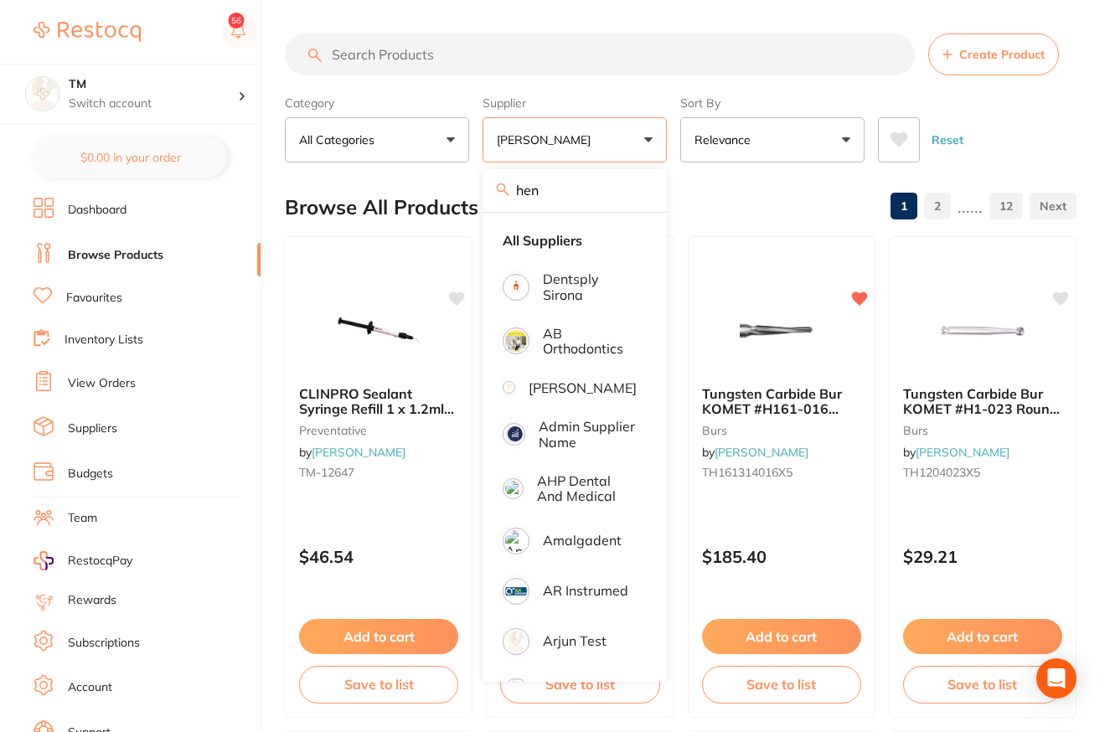
click at [590, 156] on button "[PERSON_NAME]" at bounding box center [575, 139] width 184 height 45
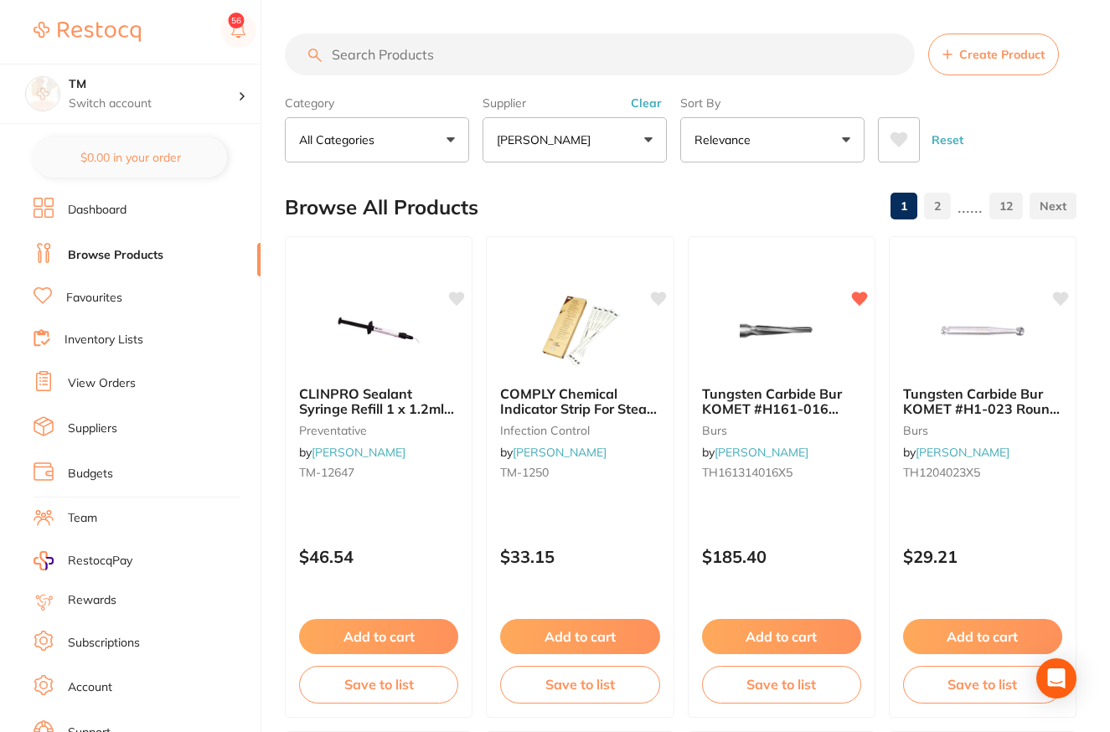
click at [452, 302] on icon at bounding box center [456, 299] width 17 height 17
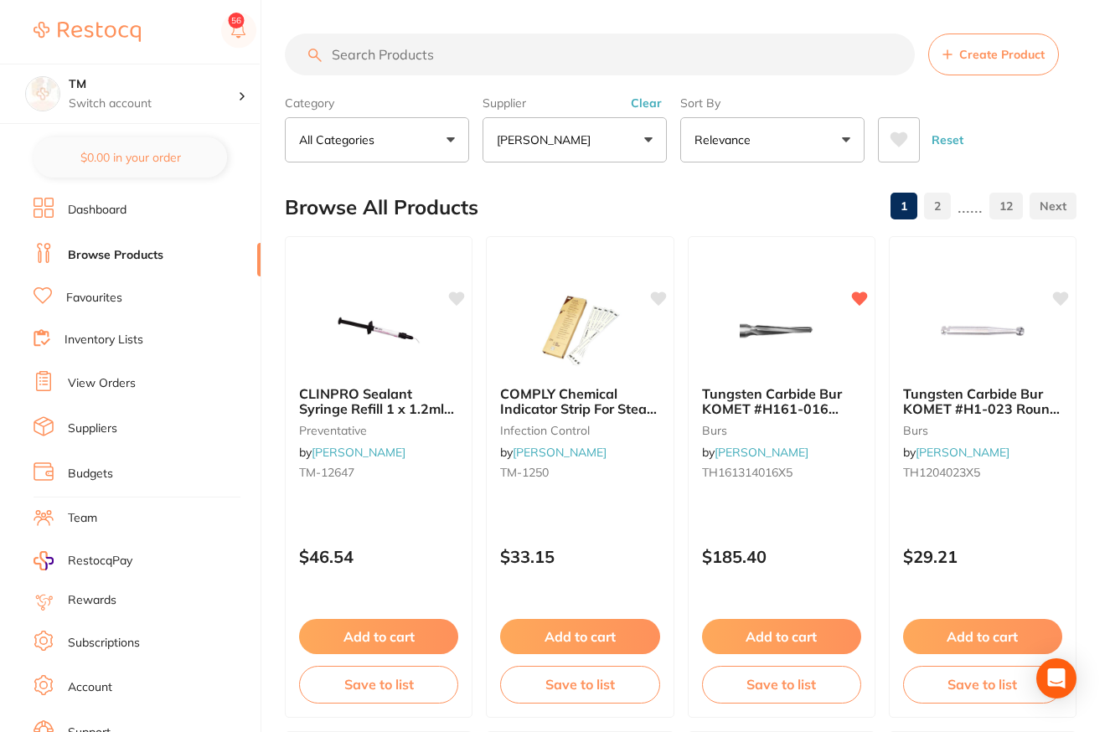
click at [452, 302] on icon at bounding box center [456, 299] width 17 height 17
